Goal: Information Seeking & Learning: Learn about a topic

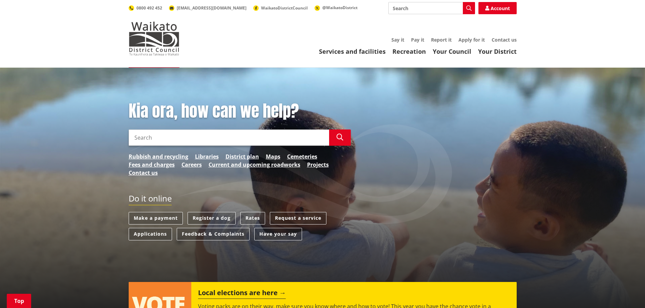
scroll to position [169, 0]
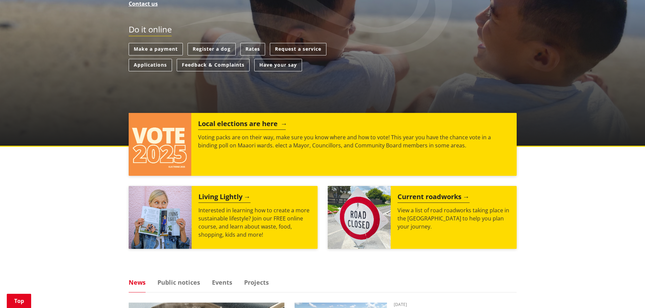
drag, startPoint x: 0, startPoint y: 0, endPoint x: 235, endPoint y: 124, distance: 266.0
click at [235, 124] on h2 "Local elections are here" at bounding box center [242, 125] width 88 height 10
click at [222, 126] on h2 "Local elections are here" at bounding box center [242, 125] width 88 height 10
click at [154, 153] on img at bounding box center [160, 144] width 63 height 63
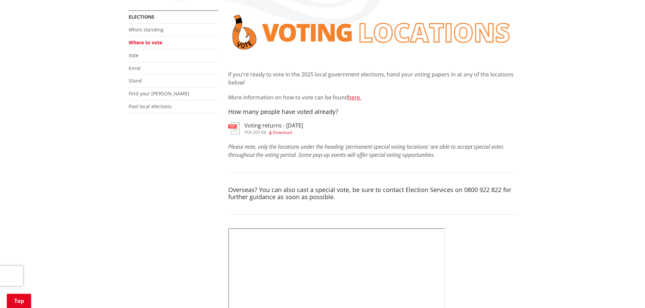
scroll to position [135, 0]
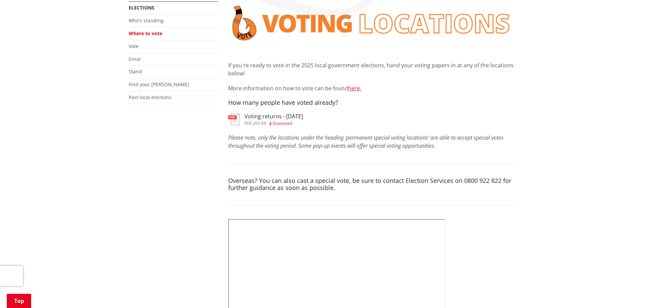
click at [281, 124] on span "Download" at bounding box center [282, 123] width 19 height 6
